Goal: Information Seeking & Learning: Learn about a topic

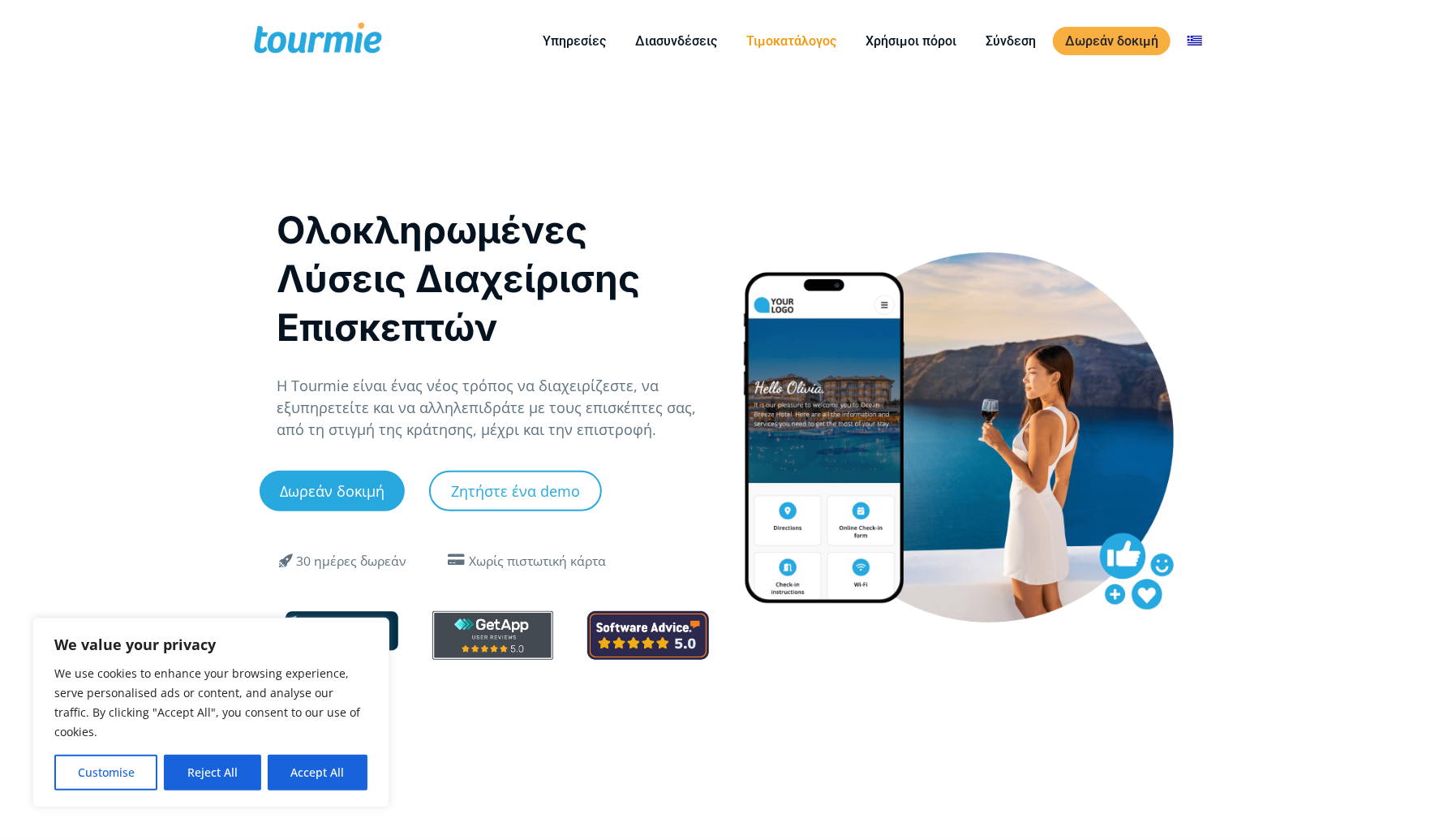
click at [786, 38] on link "Τιμοκατάλογος" at bounding box center [791, 40] width 114 height 21
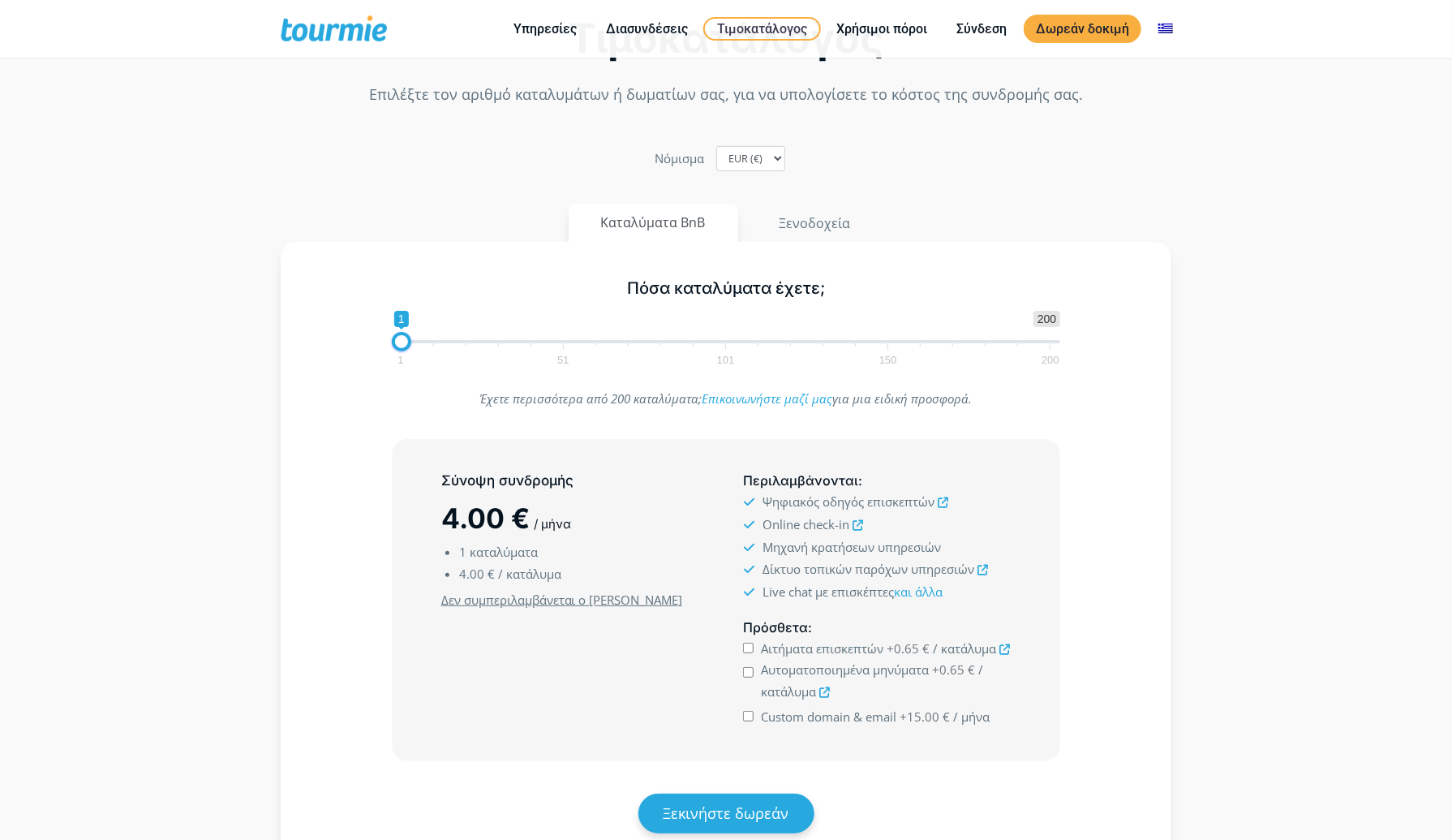
scroll to position [55, 0]
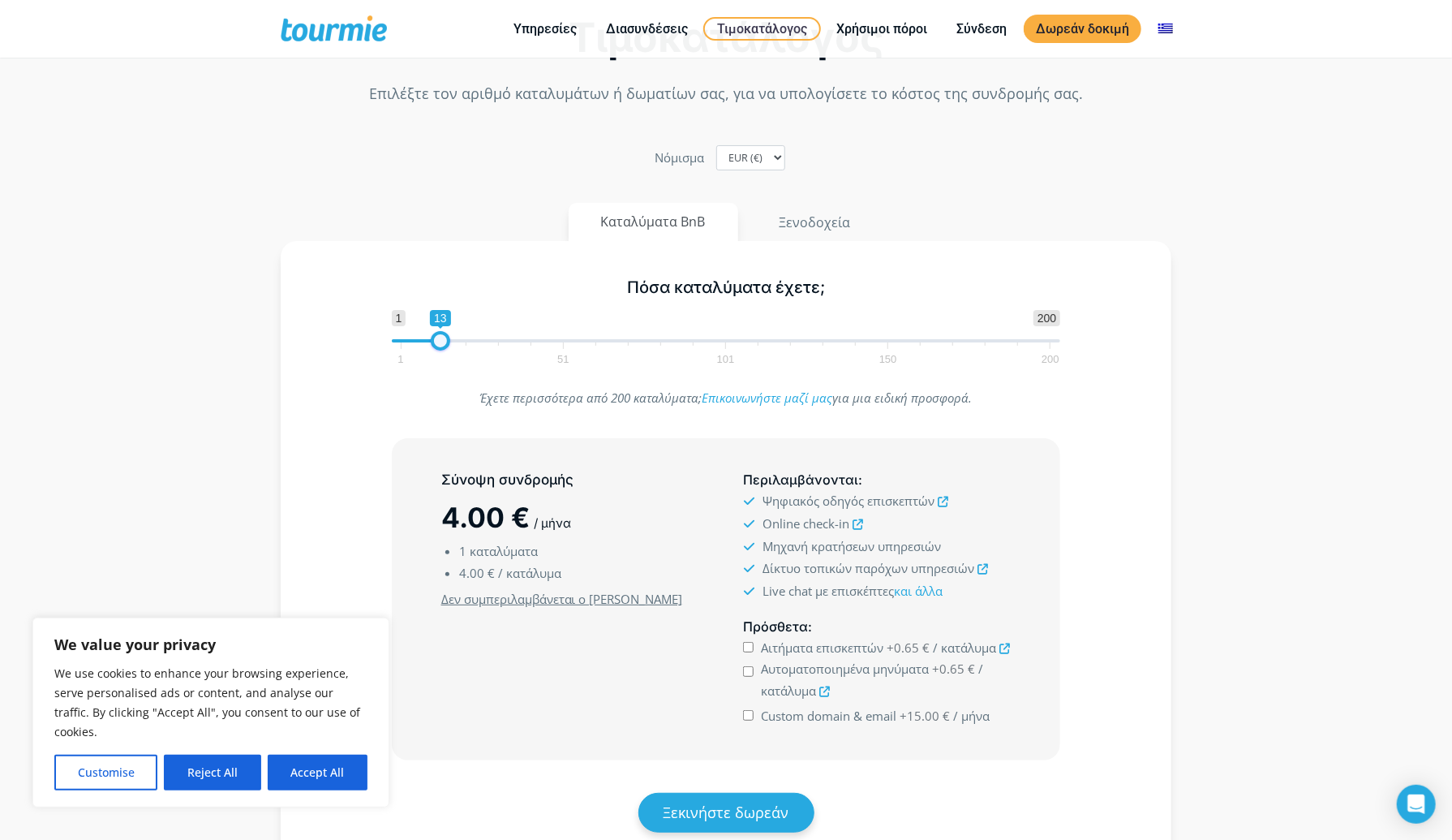
drag, startPoint x: 401, startPoint y: 340, endPoint x: 442, endPoint y: 340, distance: 41.0
click at [442, 340] on span at bounding box center [441, 341] width 20 height 20
drag, startPoint x: 442, startPoint y: 340, endPoint x: 568, endPoint y: 336, distance: 126.1
click at [568, 336] on span at bounding box center [562, 341] width 20 height 20
drag, startPoint x: 568, startPoint y: 336, endPoint x: 1349, endPoint y: 262, distance: 784.5
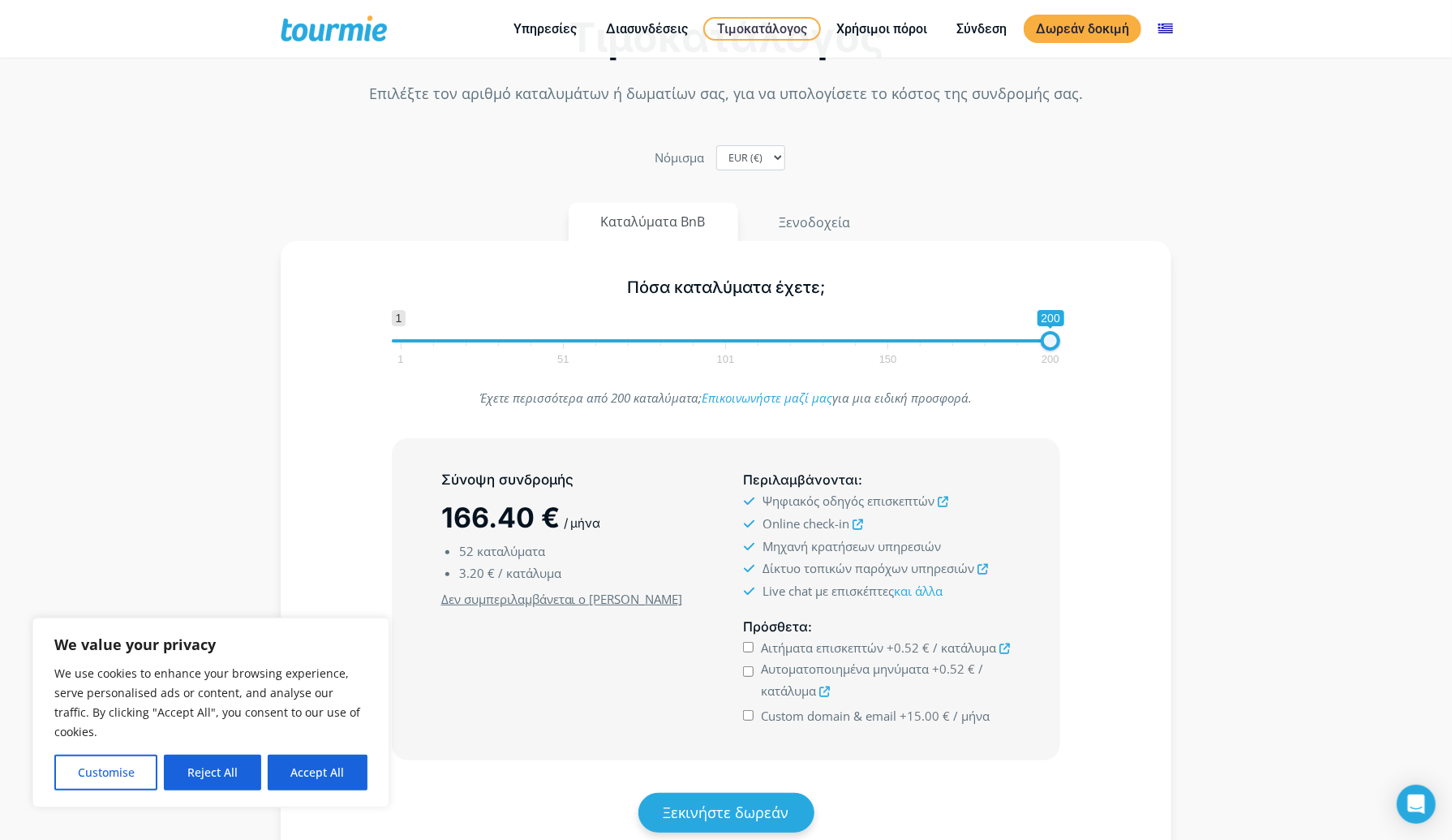
click at [1349, 262] on section "Τιμοκατάλογος Επιλέξτε τον αριθμό καταλυμάτων ή δωματίων σας, για να υπολογίσετ…" at bounding box center [726, 452] width 1452 height 991
drag, startPoint x: 1041, startPoint y: 347, endPoint x: 457, endPoint y: 318, distance: 584.7
click at [457, 318] on span "1 200 0 0 200 1 51 101 150 200" at bounding box center [726, 336] width 670 height 53
click at [402, 343] on span "1 51 101 150 200" at bounding box center [726, 352] width 650 height 21
type input "1"
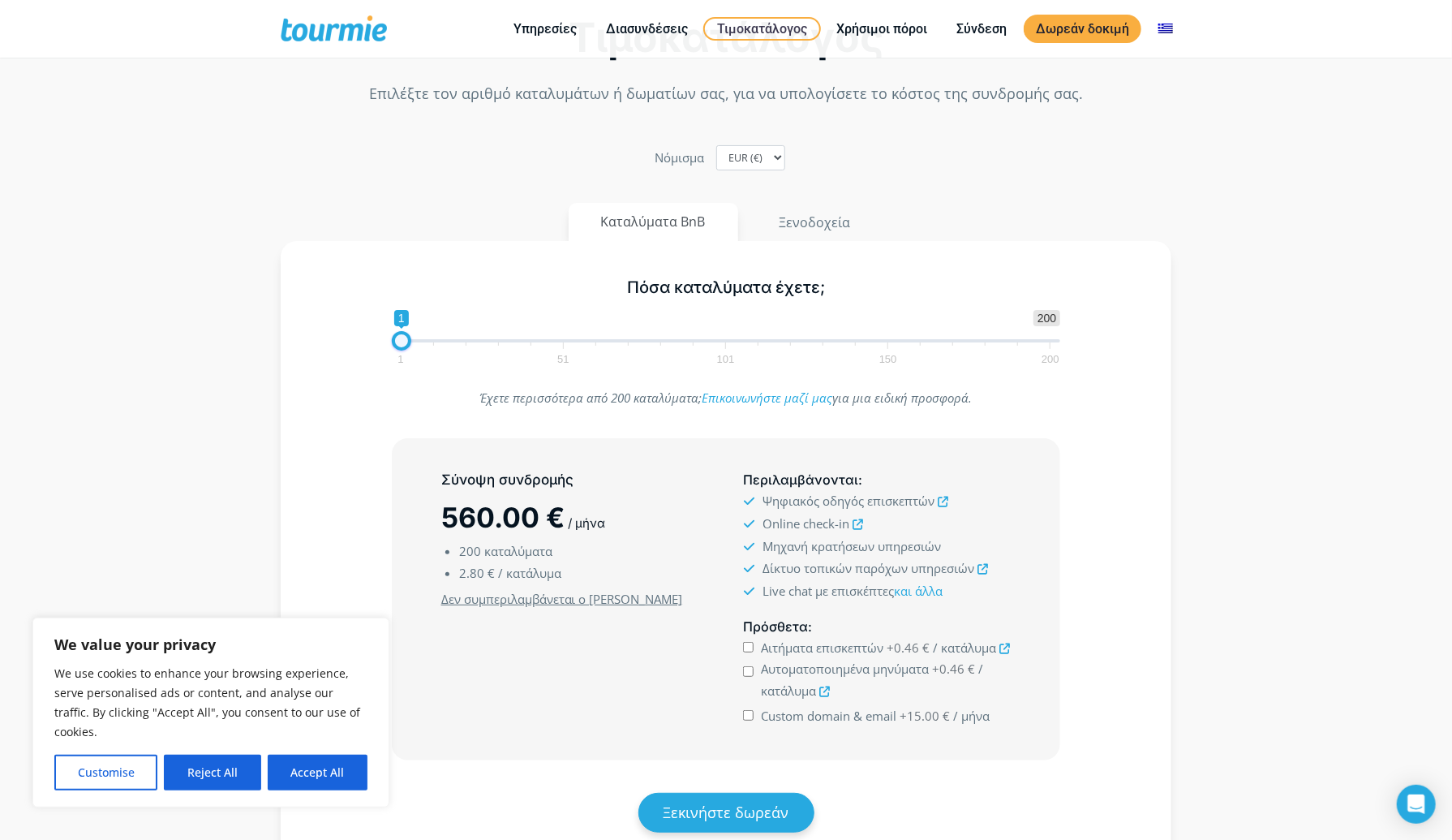
drag, startPoint x: 1049, startPoint y: 343, endPoint x: 277, endPoint y: 323, distance: 772.3
click at [277, 323] on div "Πόσα καταλύματα έχετε; 1 200 0 0 1 1 51 101 150 200 1 Έχετε περισσότερα από 200…" at bounding box center [726, 574] width 925 height 666
